Goal: Complete application form

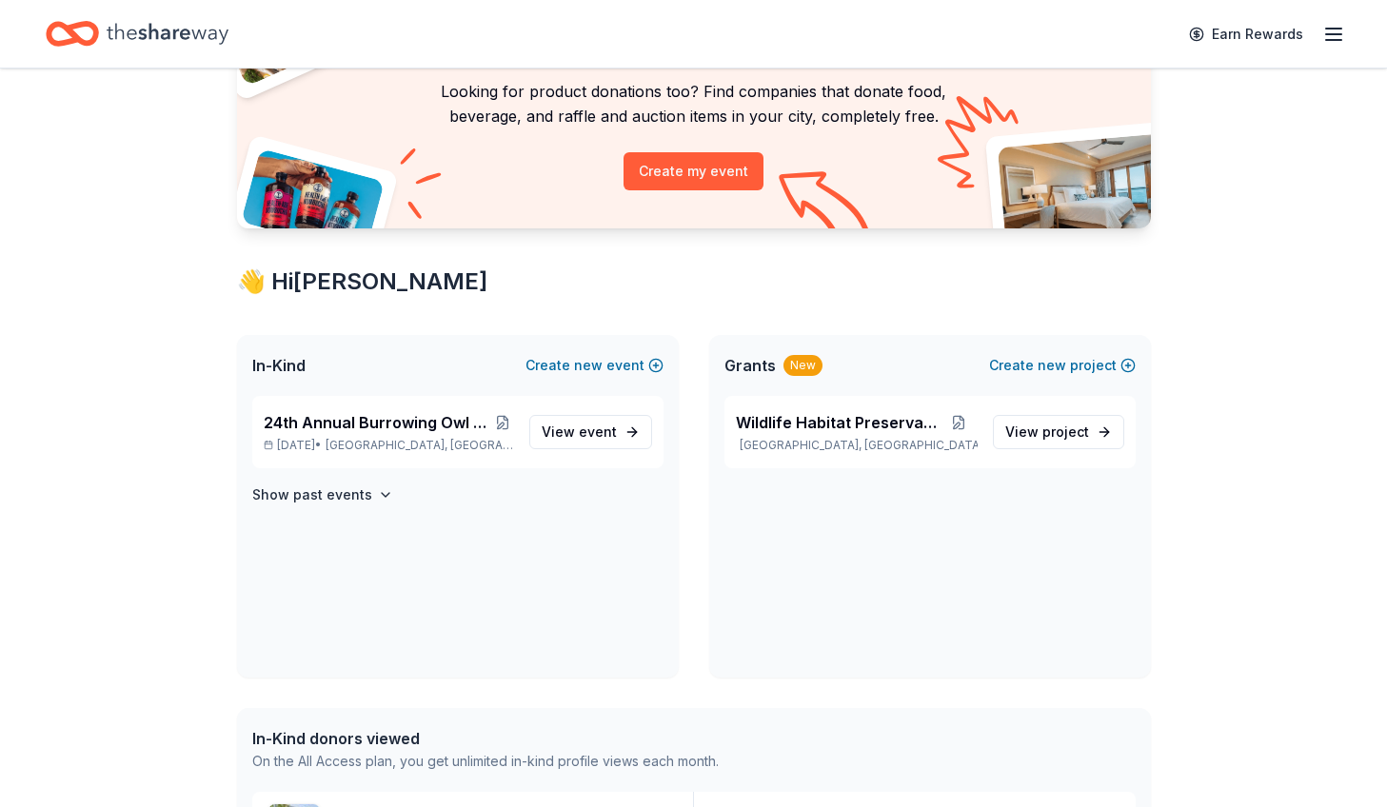
scroll to position [156, 0]
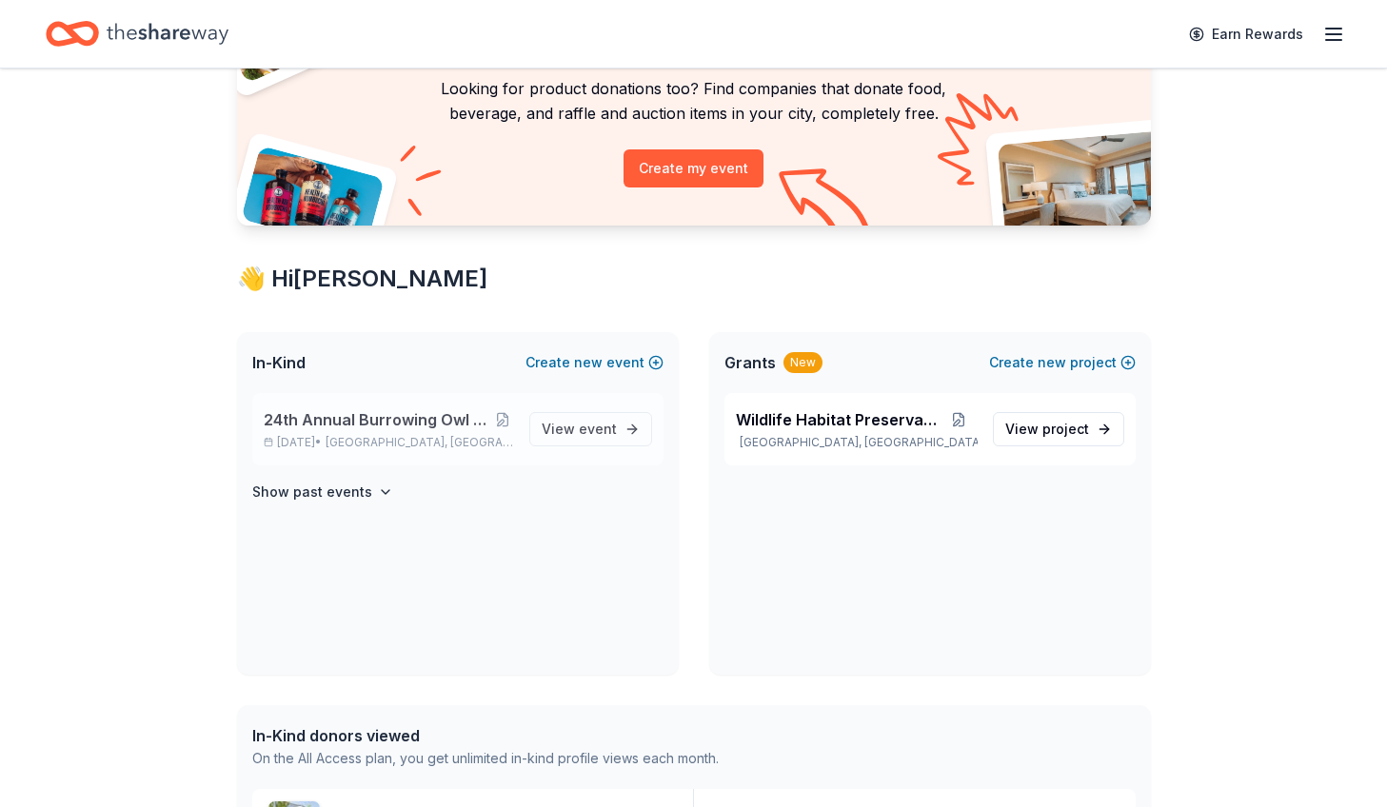
click at [416, 414] on span "24th Annual Burrowing Owl Festival and on-line auction" at bounding box center [378, 419] width 229 height 23
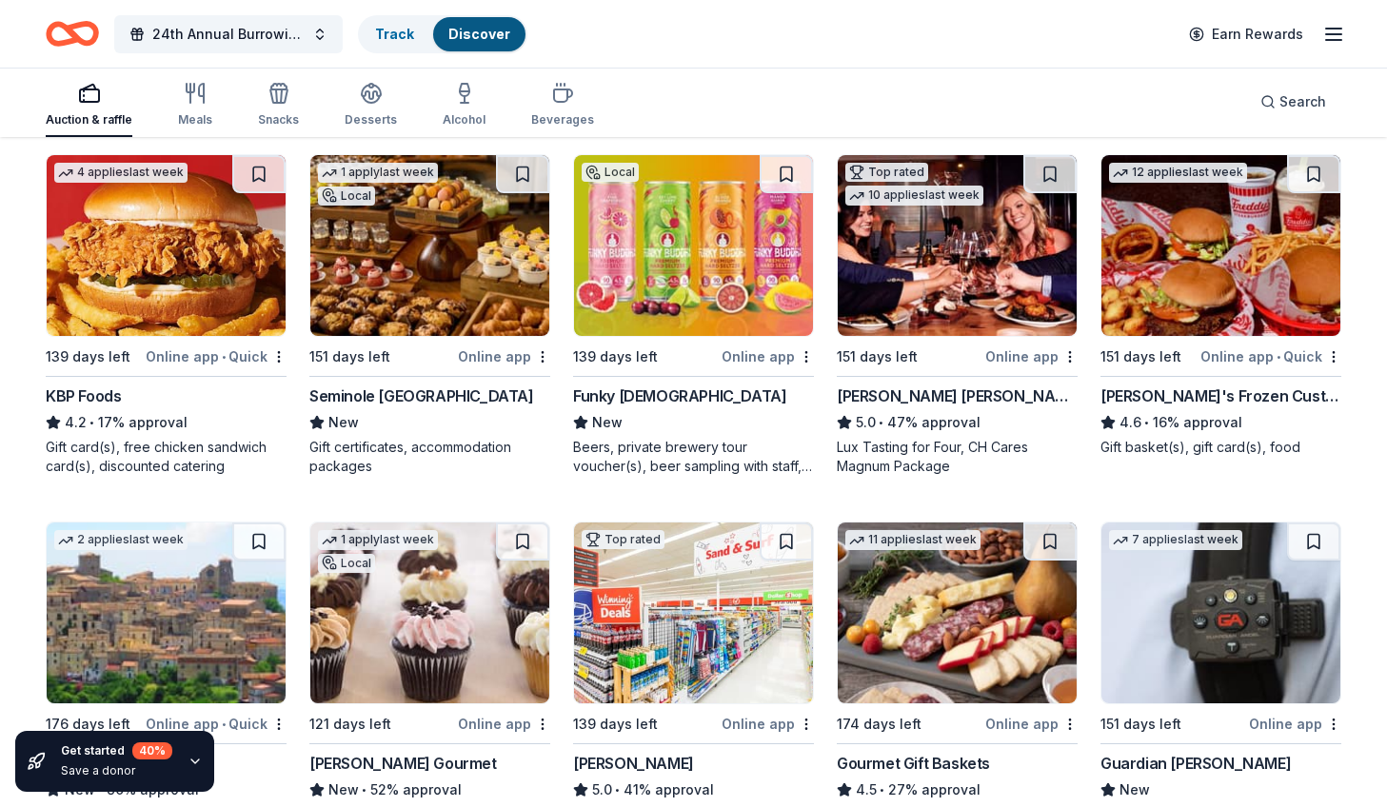
scroll to position [2403, 0]
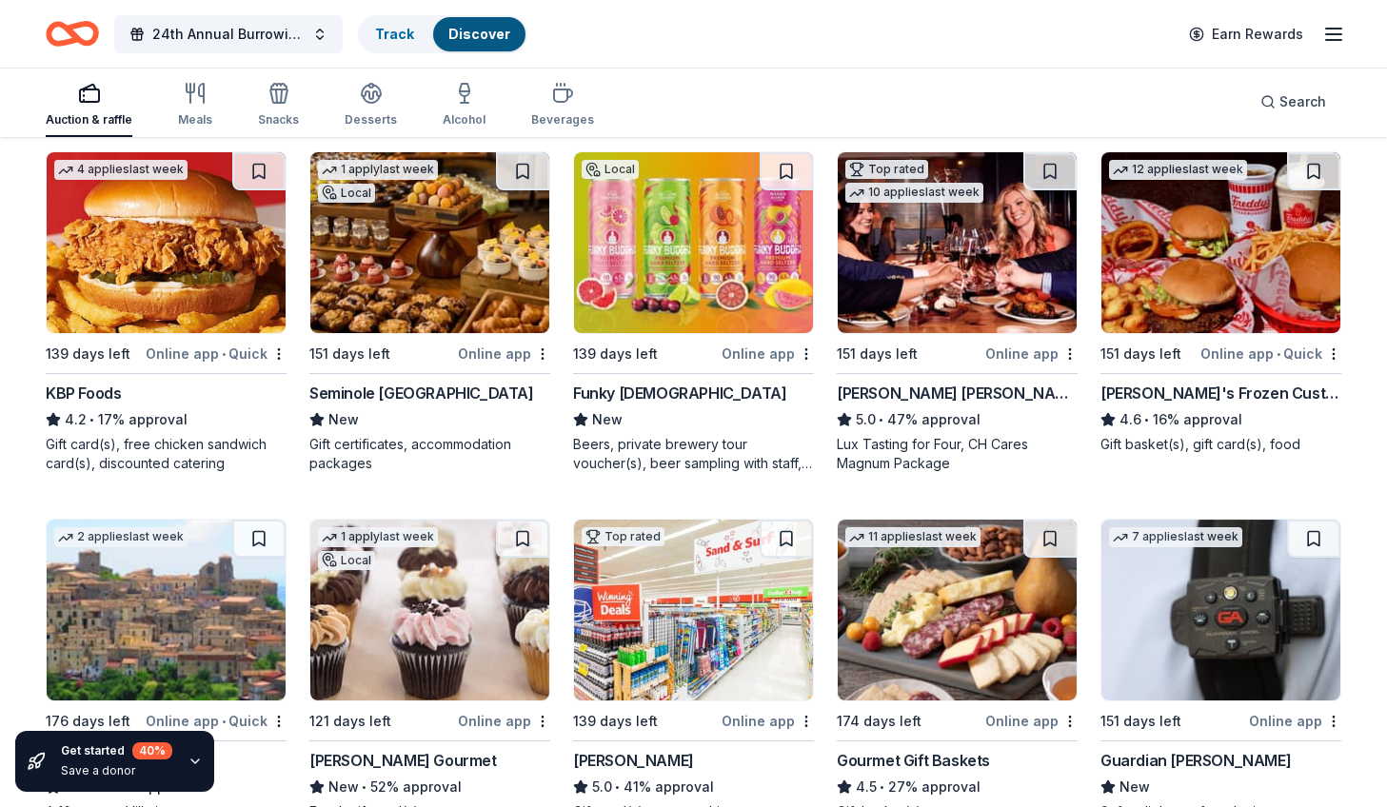
click at [1032, 356] on div "Online app" at bounding box center [1031, 354] width 92 height 24
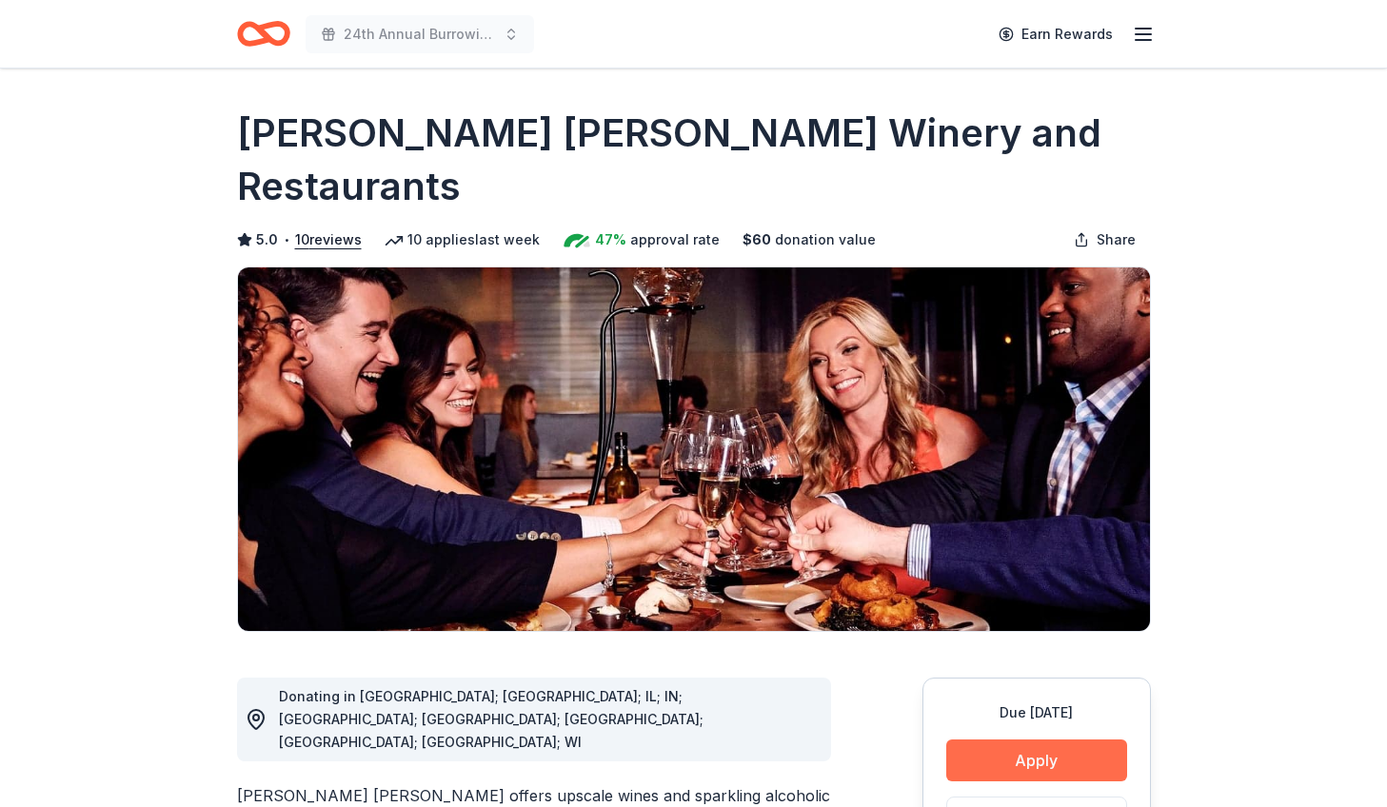
click at [1037, 740] on button "Apply" at bounding box center [1036, 761] width 181 height 42
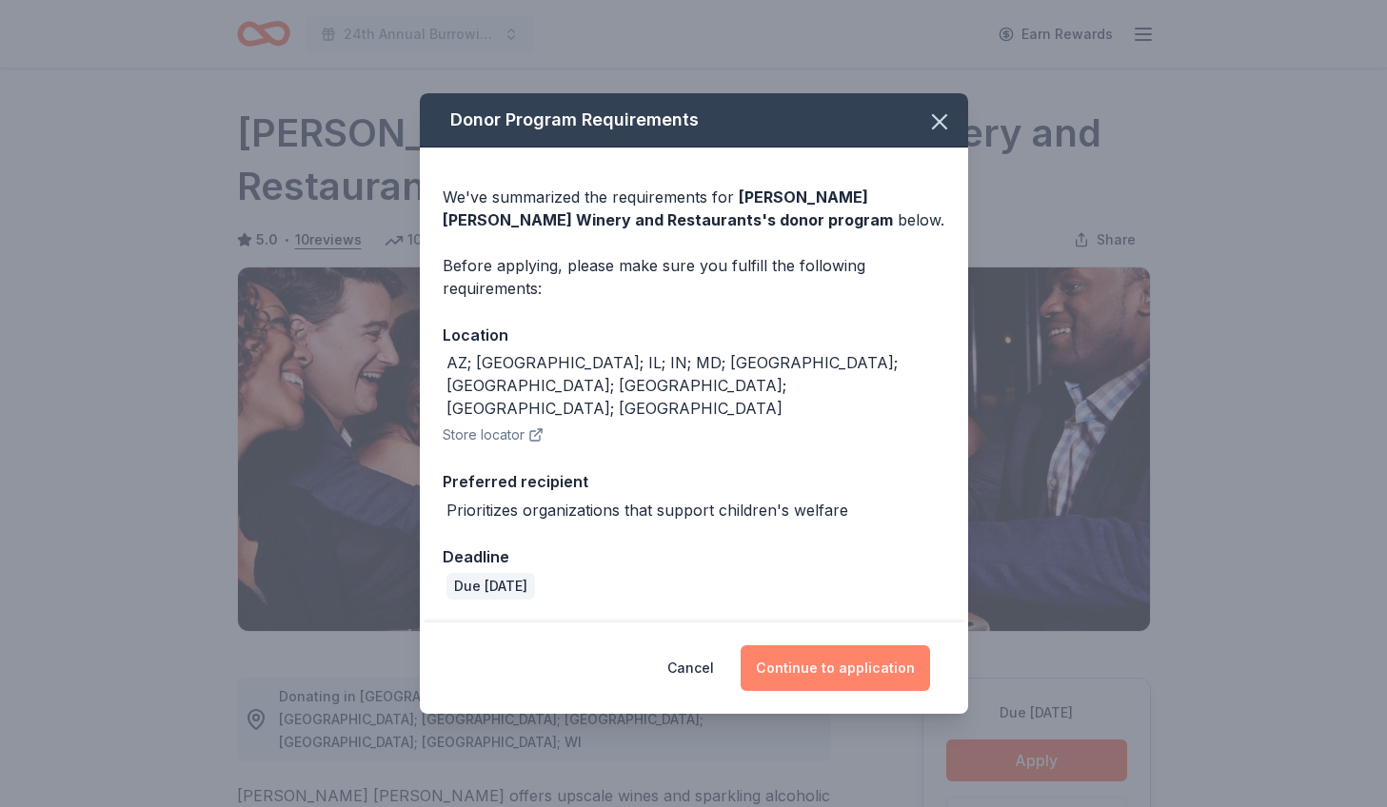
click at [842, 645] on button "Continue to application" at bounding box center [835, 668] width 189 height 46
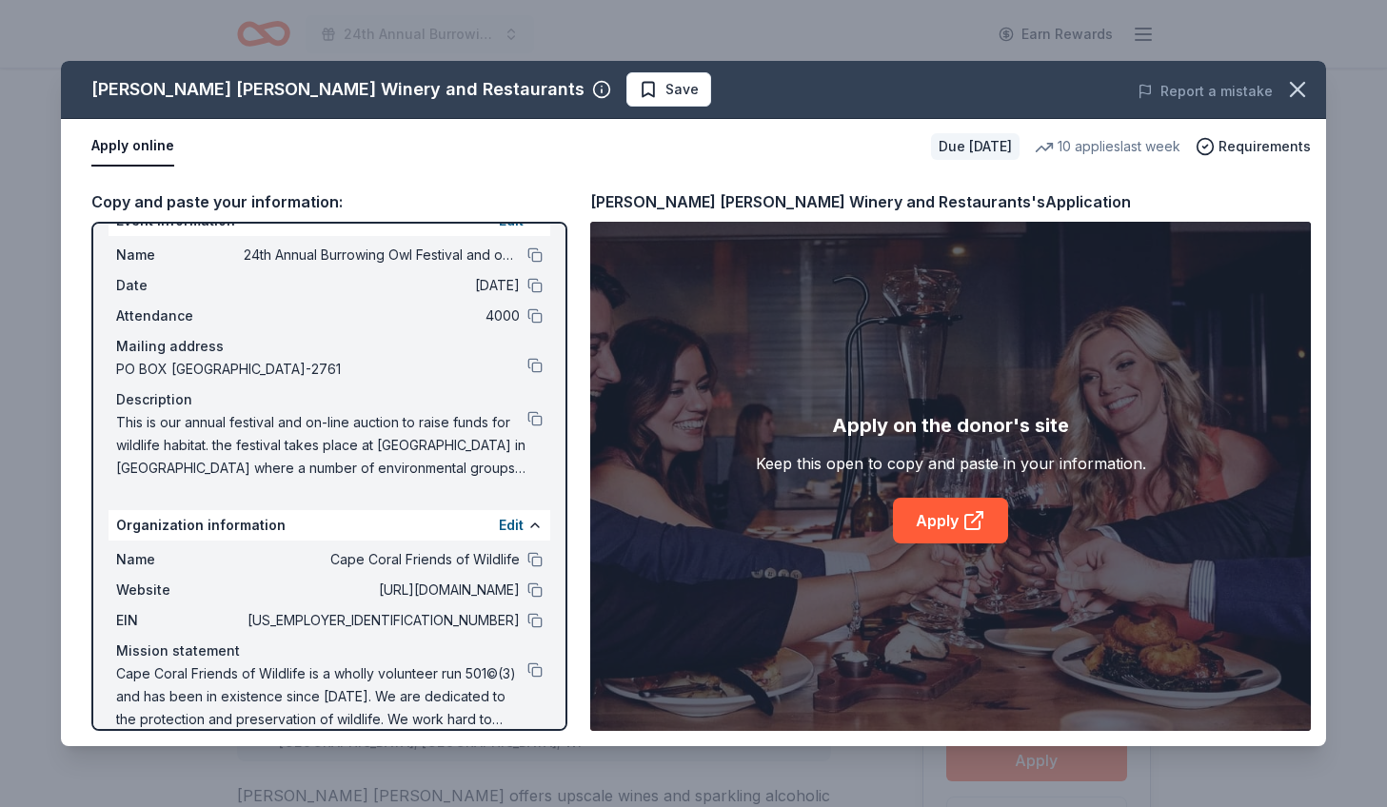
scroll to position [49, 0]
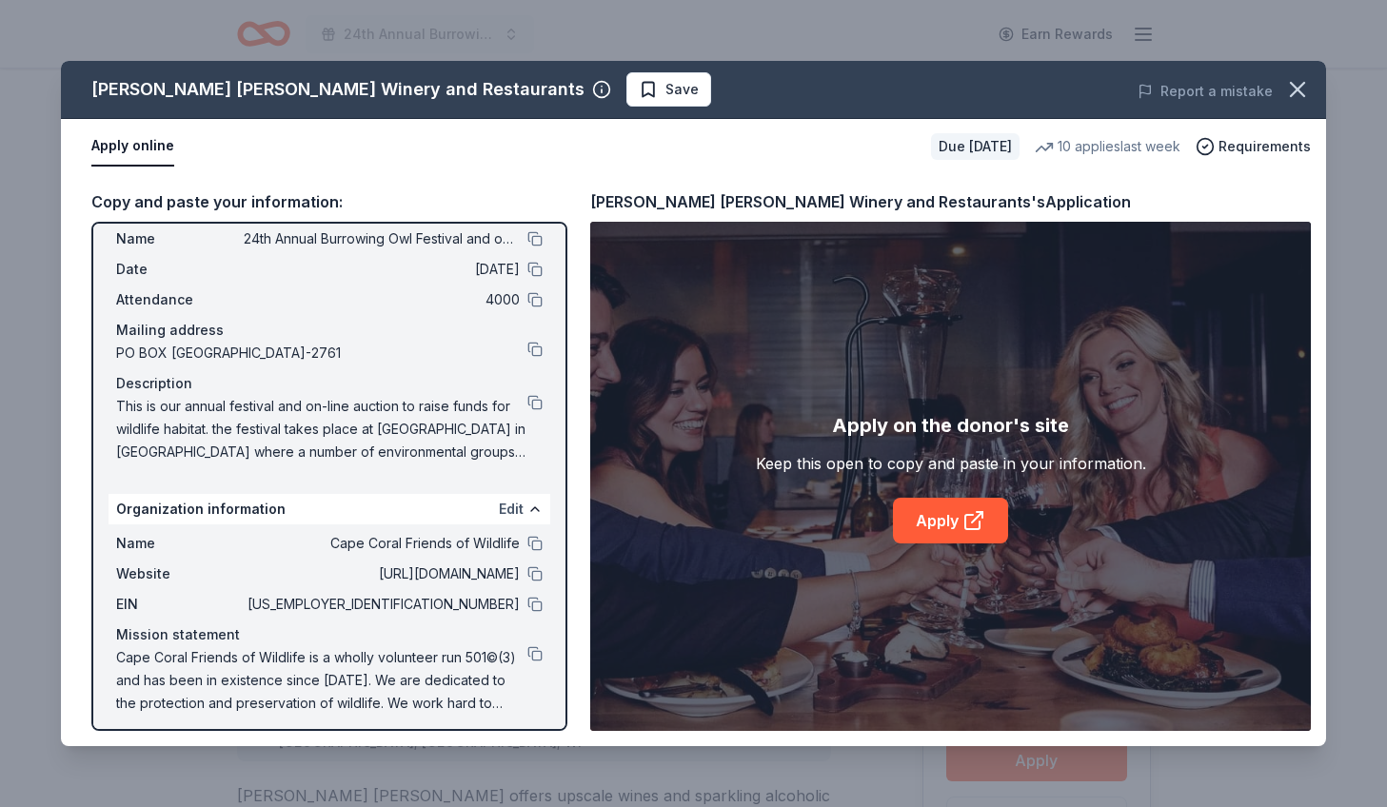
click at [514, 511] on button "Edit" at bounding box center [511, 509] width 25 height 23
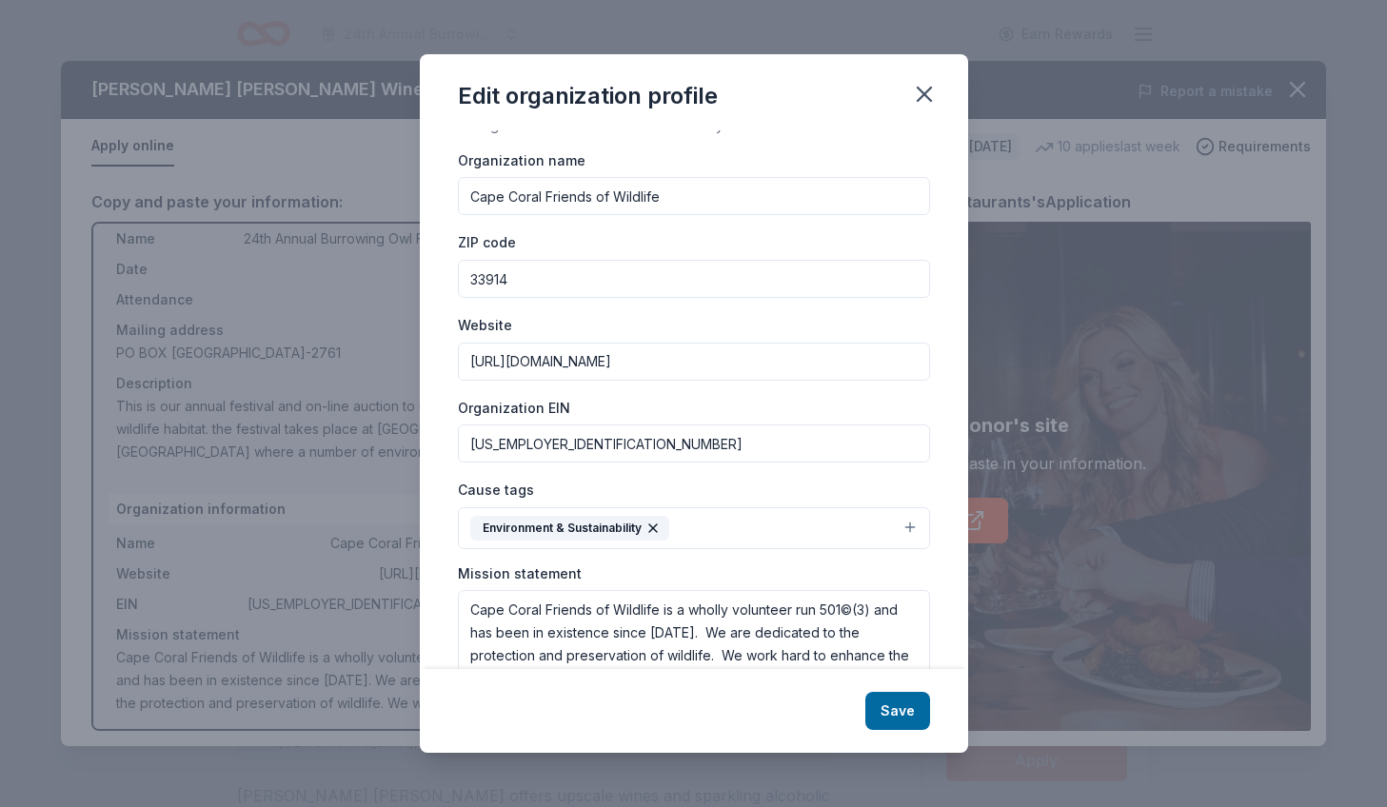
scroll to position [0, 0]
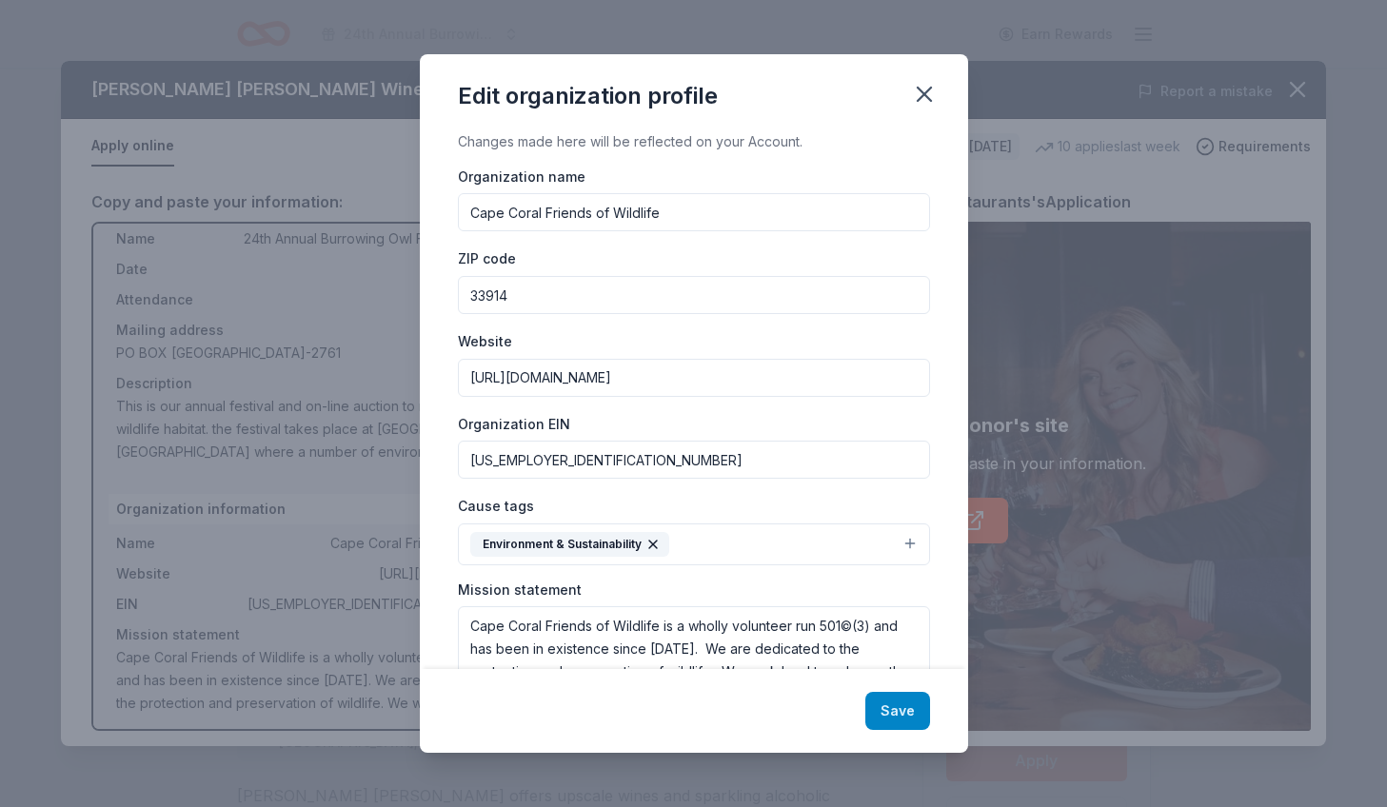
click at [904, 718] on button "Save" at bounding box center [897, 711] width 65 height 38
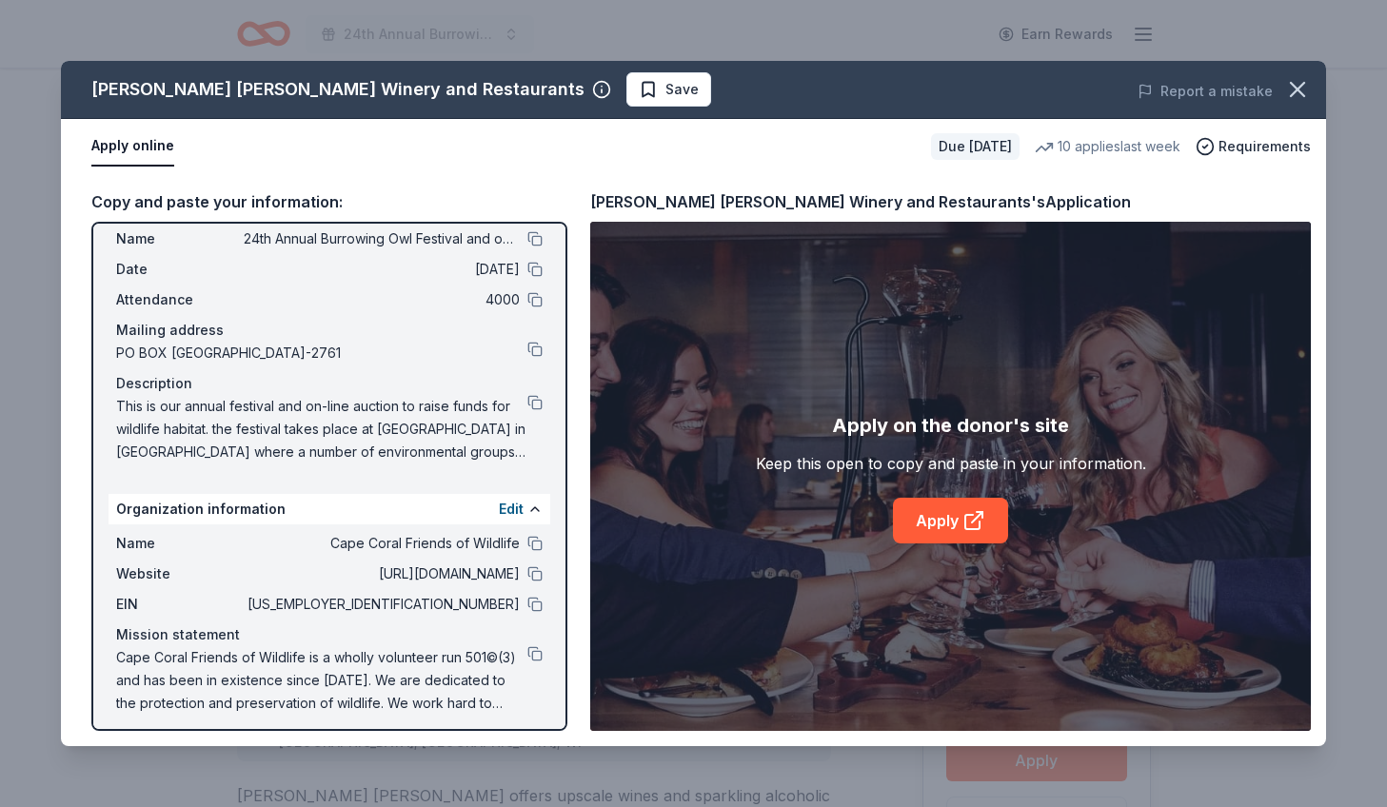
click at [484, 406] on span "This is our annual festival and on-line auction to raise funds for wildlife hab…" at bounding box center [321, 429] width 411 height 69
click at [216, 429] on span "This is our annual festival and on-line auction to raise funds for wildlife hab…" at bounding box center [321, 429] width 411 height 69
click at [939, 522] on link "Apply" at bounding box center [950, 521] width 115 height 46
